Goal: Task Accomplishment & Management: Manage account settings

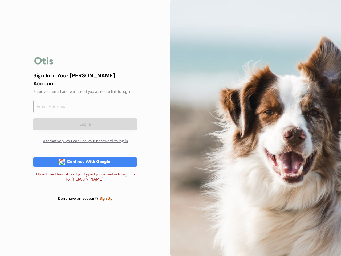
click at [171, 128] on div at bounding box center [256, 128] width 171 height 256
click at [85, 128] on div "Log In Alternatively, you can use your password to log in" at bounding box center [85, 123] width 104 height 47
click at [44, 64] on div at bounding box center [43, 60] width 21 height 11
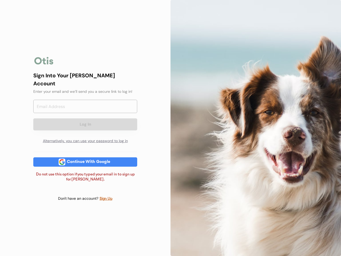
click at [85, 109] on input "email" at bounding box center [85, 106] width 104 height 13
click at [85, 83] on div "Sign Into Your [PERSON_NAME] Account" at bounding box center [85, 79] width 104 height 16
click at [85, 79] on div "Sign Into Your [PERSON_NAME] Account" at bounding box center [85, 79] width 104 height 16
click at [85, 89] on div "Enter your email and we’ll send you a secure link to log in!" at bounding box center [85, 92] width 104 height 6
click at [85, 119] on button "Log In" at bounding box center [85, 124] width 104 height 12
